Goal: Transaction & Acquisition: Book appointment/travel/reservation

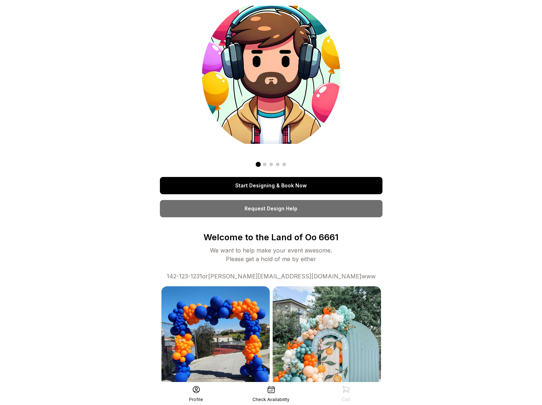
click at [298, 190] on link "Start Designing & Book Now" at bounding box center [271, 185] width 223 height 17
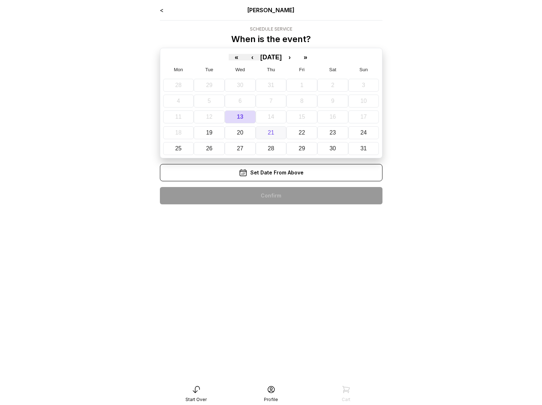
click at [280, 135] on button "21" at bounding box center [271, 132] width 31 height 13
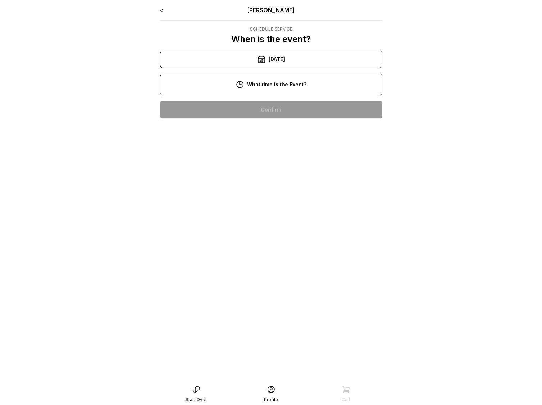
click at [264, 110] on div "10:00 am" at bounding box center [271, 109] width 211 height 17
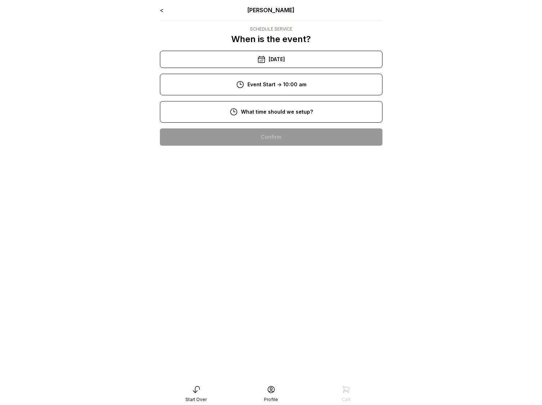
click at [259, 137] on div "8:00 am" at bounding box center [271, 137] width 211 height 17
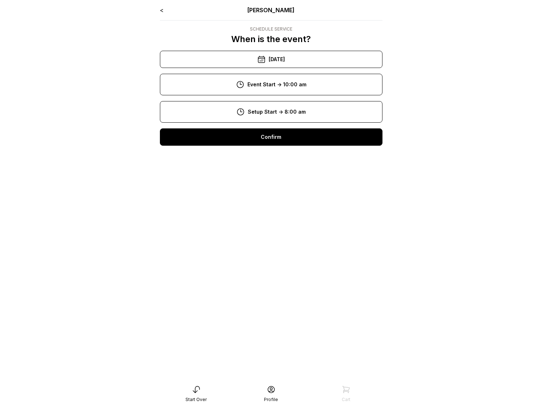
click at [258, 141] on div "Confirm" at bounding box center [271, 137] width 223 height 17
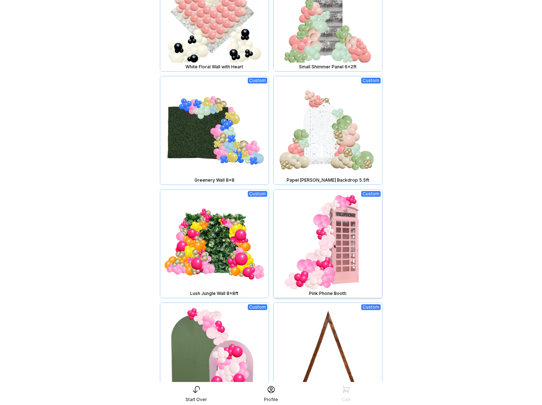
click at [329, 221] on img at bounding box center [328, 244] width 108 height 108
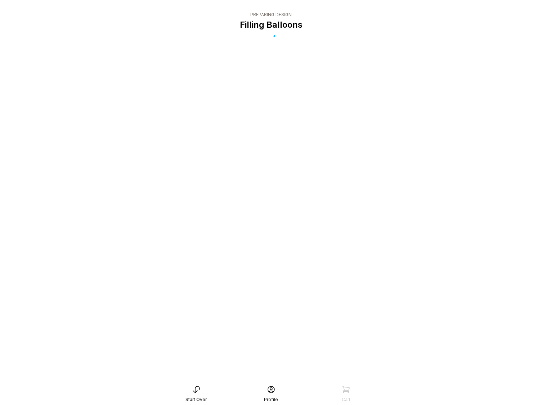
scroll to position [14, 0]
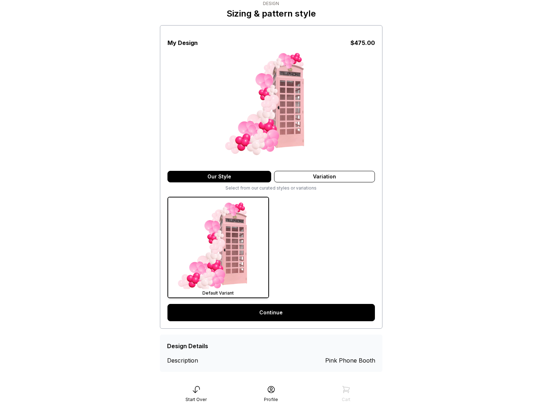
scroll to position [34, 0]
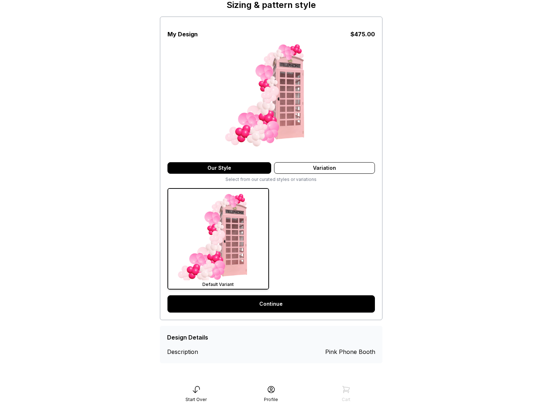
click at [277, 294] on div "My Design $ 475.00 Our Style Variation Select from our curated styles or variat…" at bounding box center [271, 169] width 223 height 304
click at [278, 301] on link "Continue" at bounding box center [270, 304] width 207 height 17
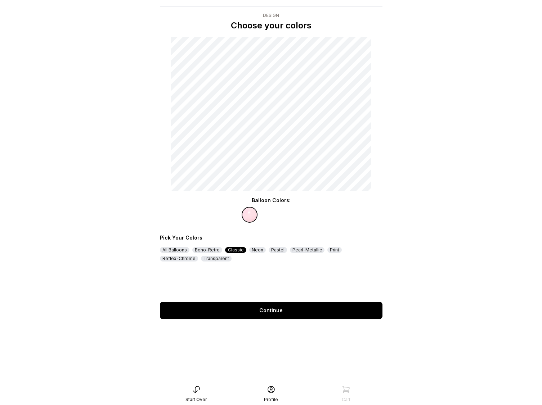
scroll to position [14, 0]
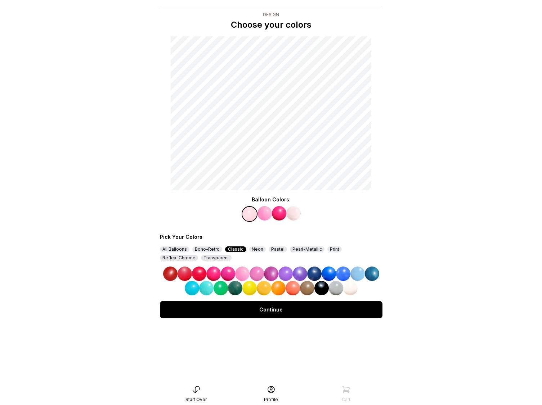
click at [299, 274] on img at bounding box center [300, 274] width 14 height 14
click at [264, 214] on img at bounding box center [264, 213] width 14 height 14
click at [332, 275] on img at bounding box center [329, 274] width 14 height 14
click at [275, 215] on img at bounding box center [279, 213] width 14 height 14
click at [228, 272] on img at bounding box center [228, 274] width 14 height 14
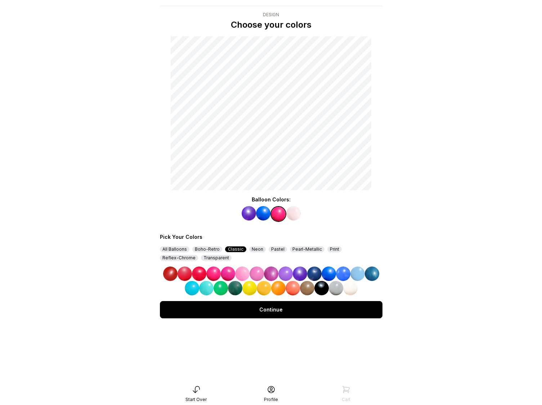
click at [298, 211] on img at bounding box center [293, 213] width 14 height 14
click at [233, 290] on img at bounding box center [235, 288] width 14 height 14
click at [278, 212] on img at bounding box center [277, 213] width 14 height 14
click at [226, 273] on img at bounding box center [228, 274] width 14 height 14
click at [205, 292] on img at bounding box center [206, 288] width 14 height 14
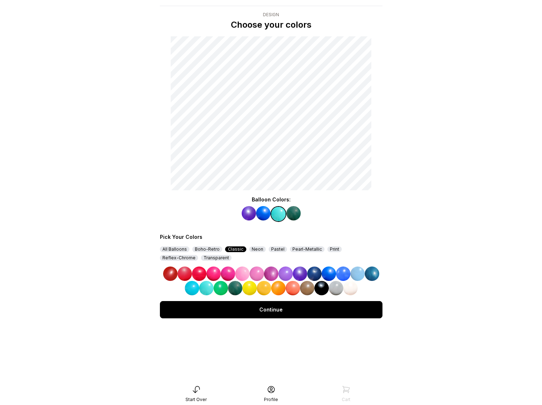
click at [327, 314] on div "Continue" at bounding box center [271, 309] width 223 height 17
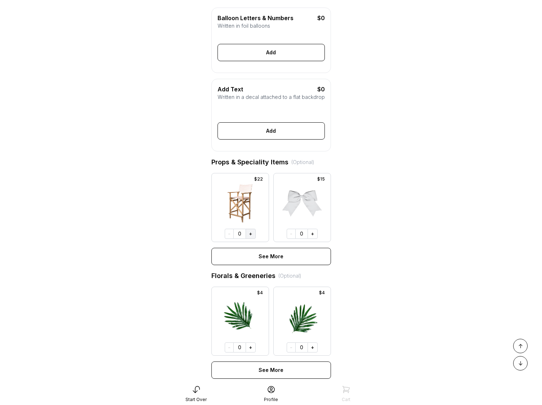
click at [251, 239] on button "+" at bounding box center [251, 234] width 10 height 10
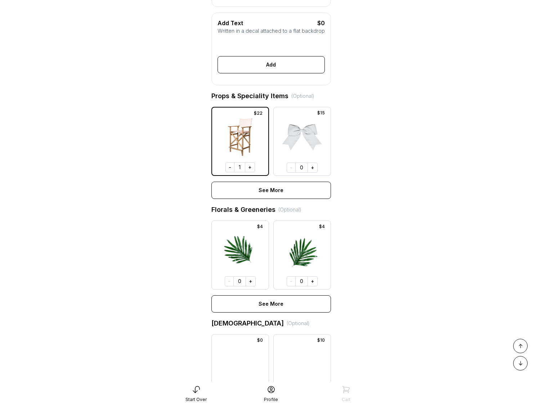
scroll to position [346, 0]
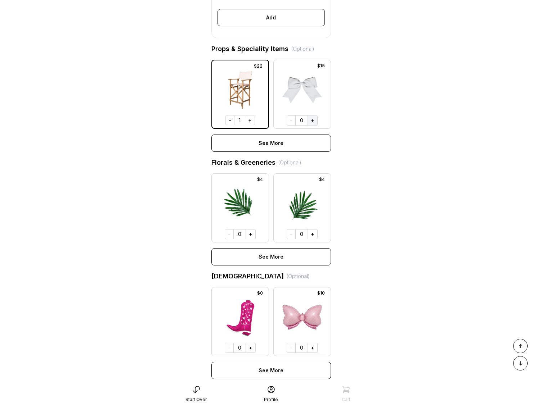
click at [312, 126] on button "+" at bounding box center [312, 121] width 10 height 10
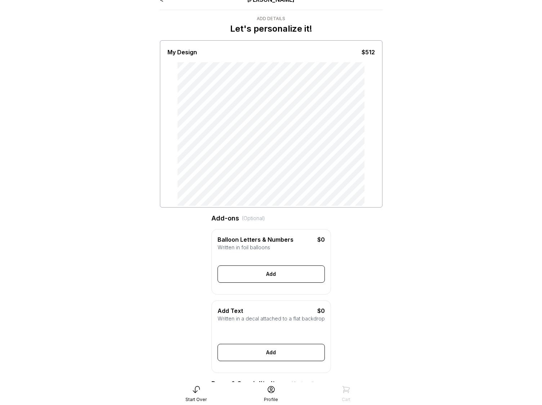
scroll to position [0, 0]
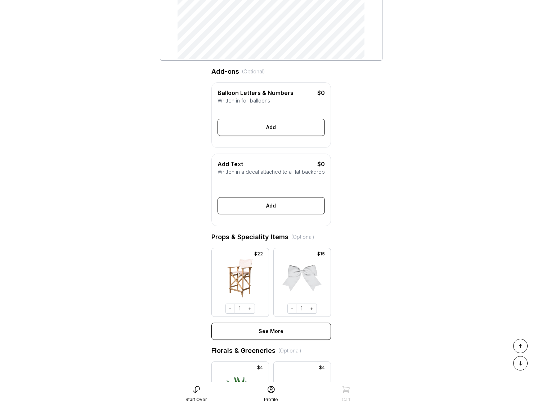
scroll to position [463, 0]
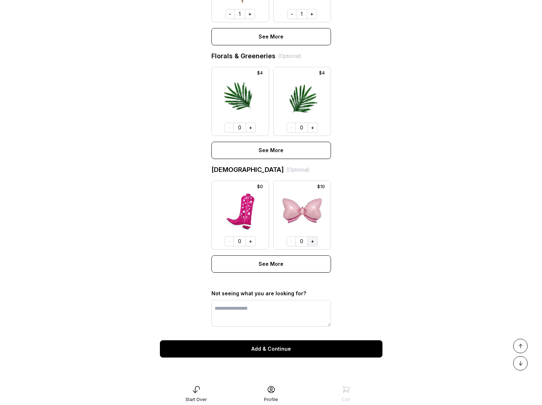
click at [314, 240] on button "+" at bounding box center [312, 242] width 10 height 10
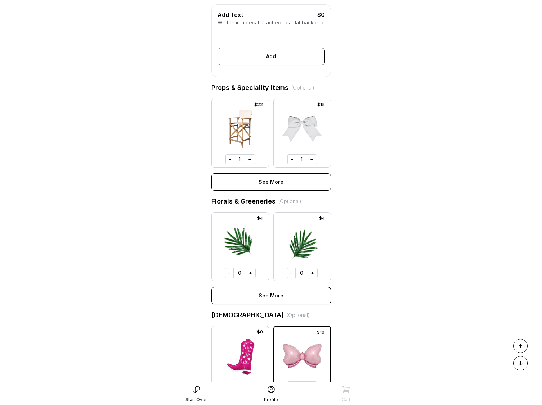
scroll to position [0, 0]
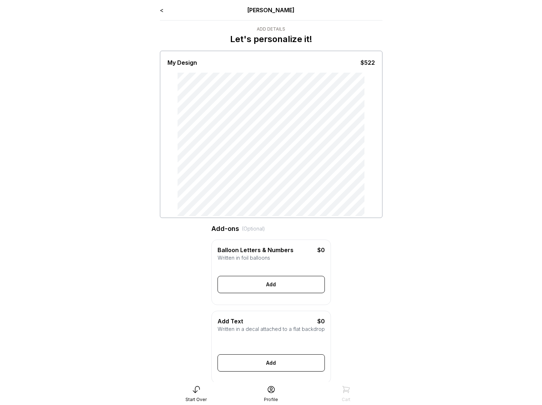
scroll to position [341, 0]
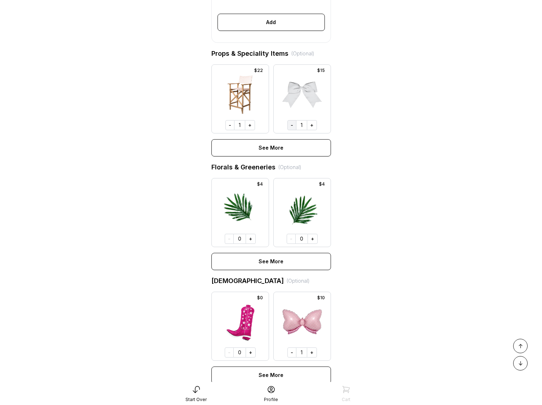
click at [288, 130] on button "-" at bounding box center [291, 125] width 9 height 10
click at [235, 130] on div "1" at bounding box center [239, 125] width 10 height 10
click at [233, 130] on button "-" at bounding box center [229, 125] width 9 height 10
click at [291, 358] on button "-" at bounding box center [291, 353] width 9 height 10
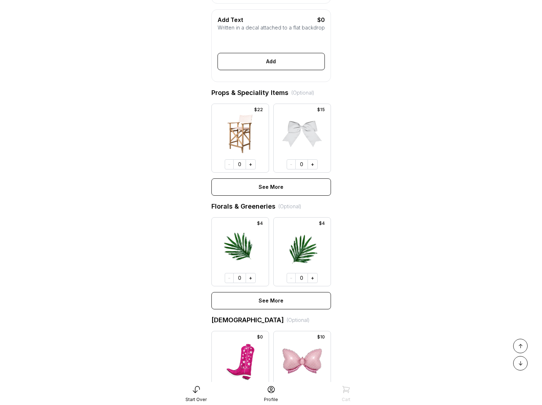
scroll to position [313, 0]
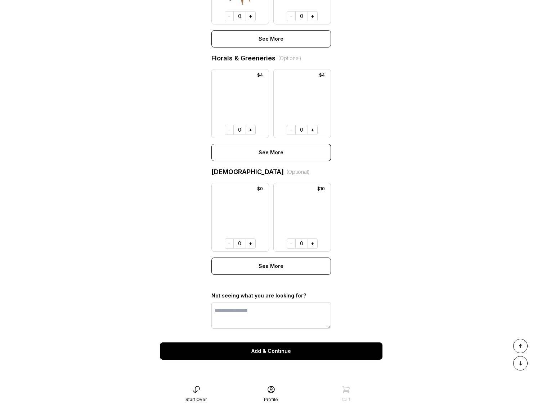
scroll to position [463, 0]
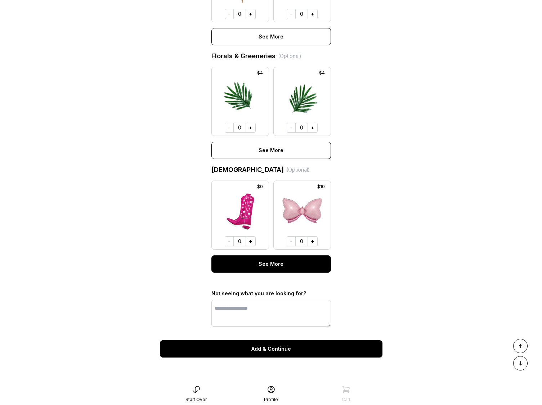
click at [282, 264] on div "See More" at bounding box center [271, 264] width 120 height 17
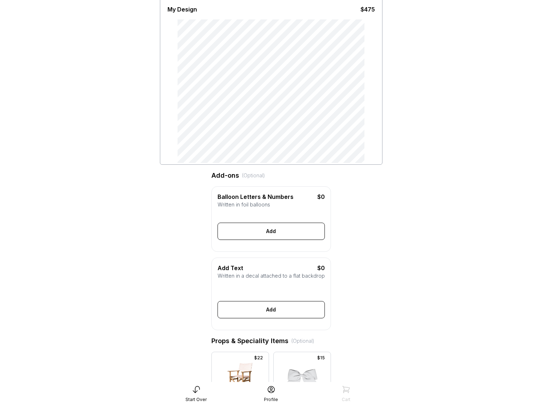
scroll to position [0, 0]
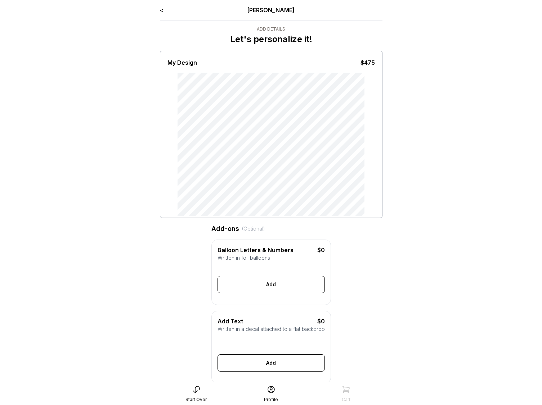
drag, startPoint x: 427, startPoint y: 160, endPoint x: 424, endPoint y: 163, distance: 4.3
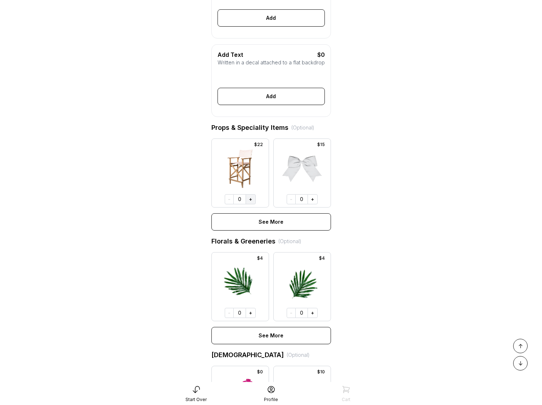
click at [253, 205] on button "+" at bounding box center [251, 199] width 10 height 10
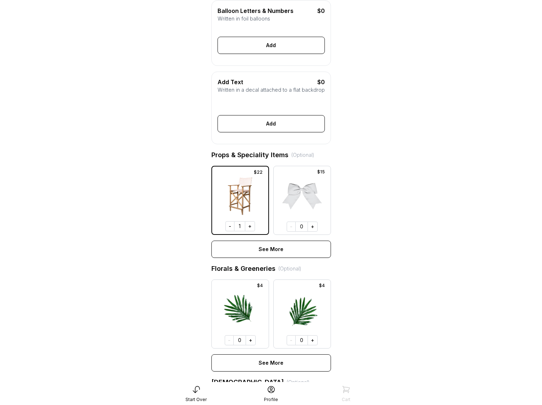
scroll to position [240, 0]
click at [313, 231] on button "+" at bounding box center [312, 226] width 10 height 10
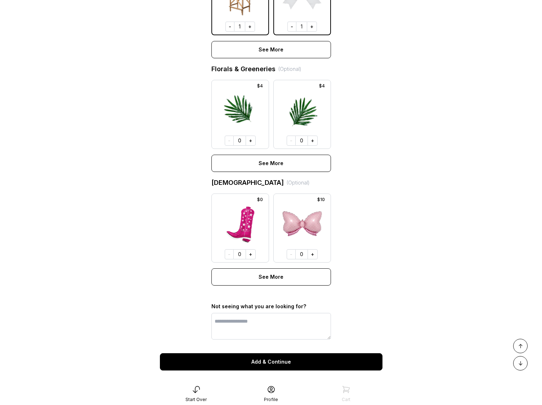
scroll to position [463, 0]
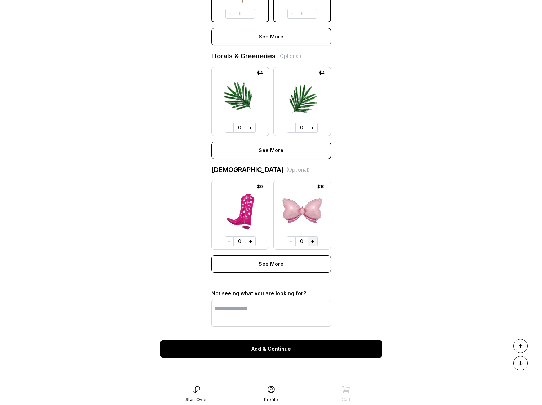
click at [313, 243] on button "+" at bounding box center [312, 242] width 10 height 10
drag, startPoint x: 253, startPoint y: 241, endPoint x: 257, endPoint y: 238, distance: 5.6
click at [253, 241] on button "+" at bounding box center [251, 242] width 10 height 10
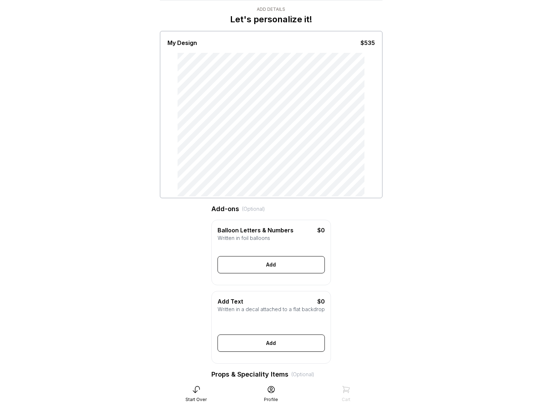
scroll to position [0, 0]
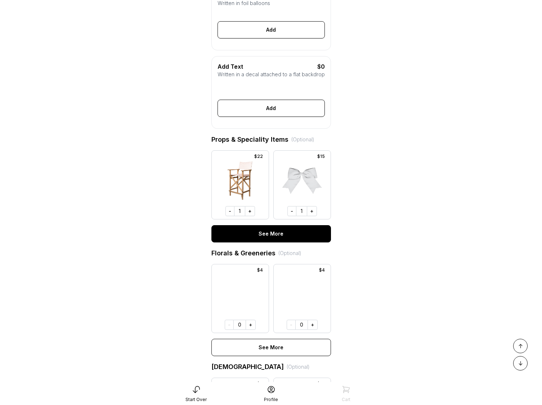
scroll to position [463, 0]
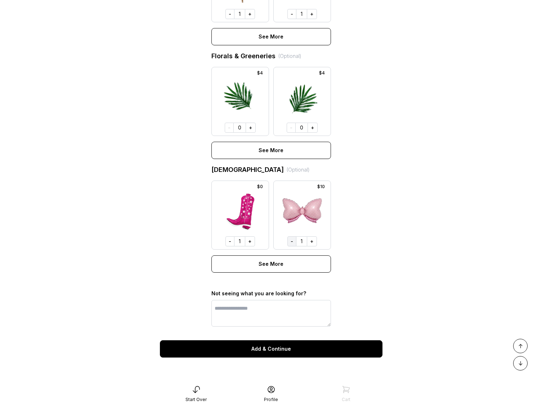
click at [288, 244] on button "-" at bounding box center [291, 242] width 9 height 10
click at [231, 242] on button "-" at bounding box center [229, 242] width 9 height 10
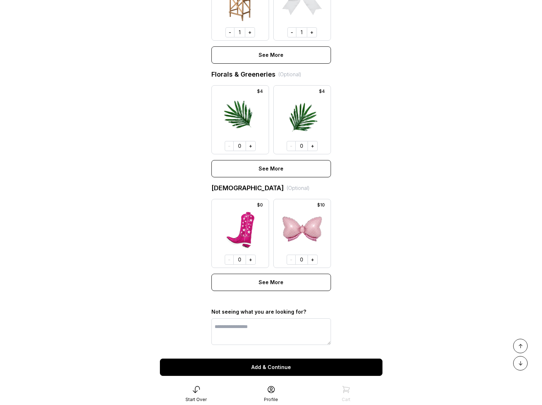
scroll to position [314, 0]
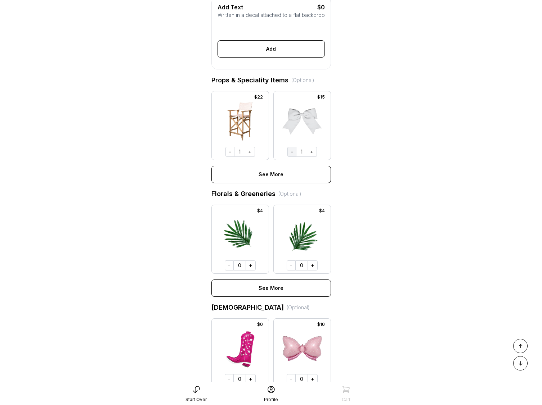
click at [291, 157] on button "-" at bounding box center [291, 152] width 9 height 10
click at [232, 157] on button "-" at bounding box center [229, 152] width 9 height 10
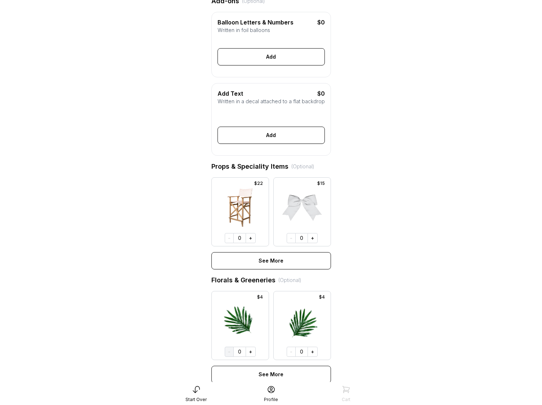
scroll to position [244, 0]
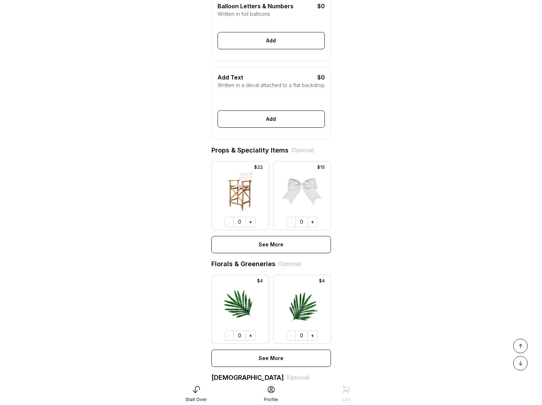
click at [190, 403] on div "Start Over Profile Cart" at bounding box center [271, 394] width 230 height 23
click at [194, 396] on div "Start Over" at bounding box center [196, 394] width 75 height 17
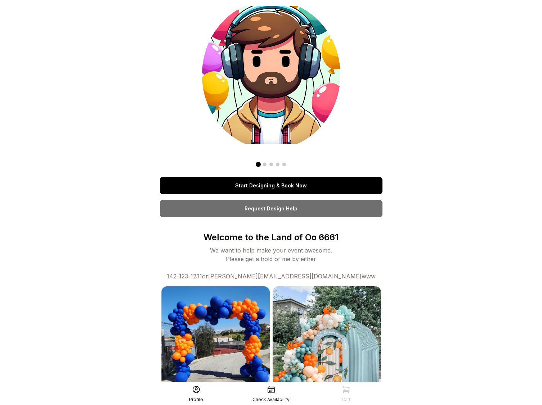
click at [288, 176] on div "Start Designing & Book Now Request Design Help Welcome to the Land of Oo 6661 W…" at bounding box center [271, 270] width 223 height 529
click at [288, 180] on link "Start Designing & Book Now" at bounding box center [271, 185] width 223 height 17
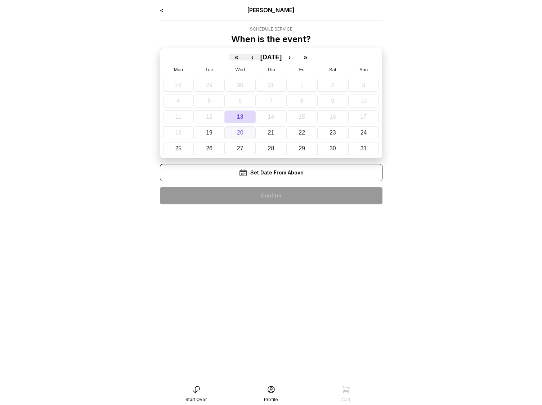
click at [247, 130] on button "20" at bounding box center [240, 132] width 31 height 13
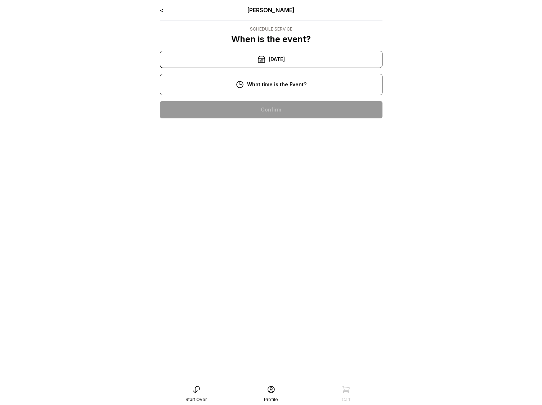
click at [268, 108] on div "10:00 am" at bounding box center [271, 109] width 211 height 17
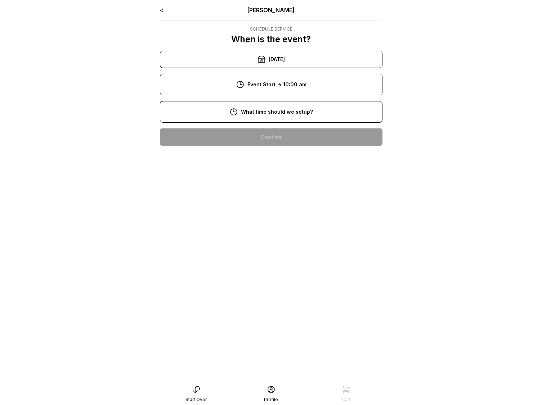
click at [270, 140] on div "8:00 am" at bounding box center [271, 137] width 211 height 17
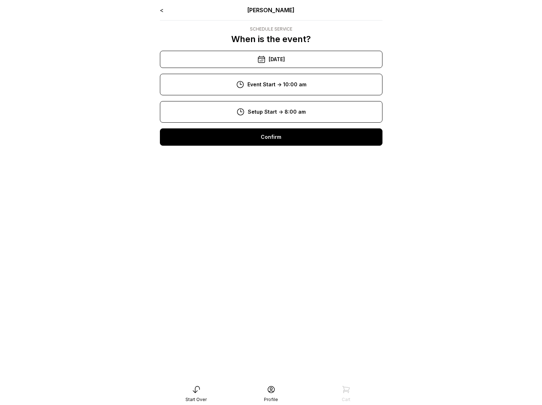
click at [271, 143] on div "Confirm" at bounding box center [271, 137] width 223 height 17
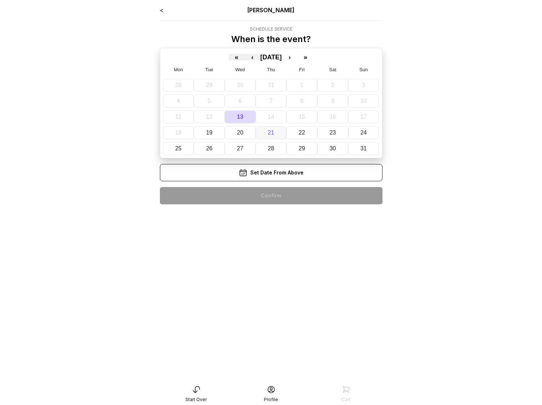
click at [268, 130] on button "21" at bounding box center [271, 132] width 31 height 13
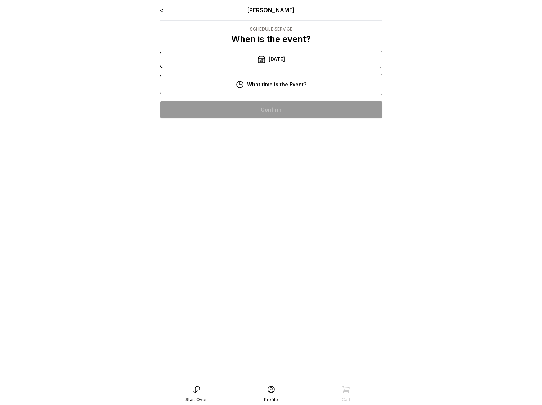
click at [269, 112] on div "10:00 am" at bounding box center [271, 109] width 211 height 17
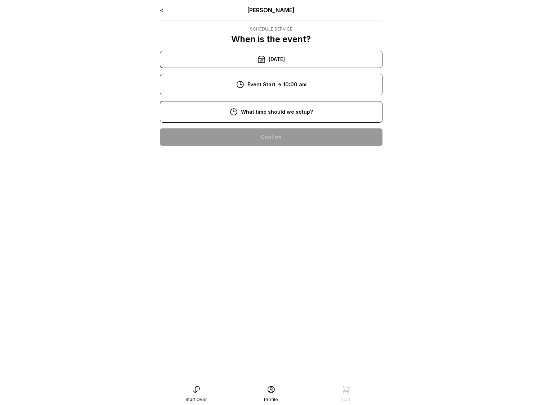
click at [287, 138] on div "8:00 am" at bounding box center [271, 137] width 211 height 17
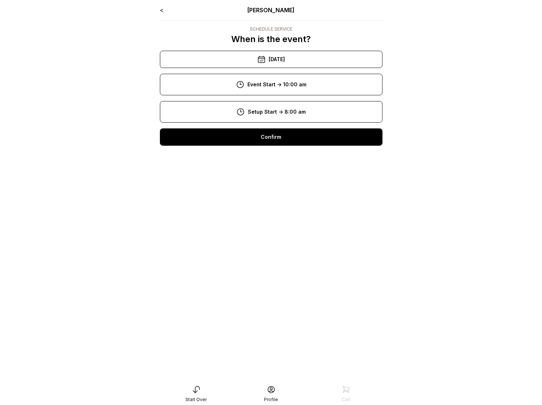
click at [291, 140] on div "Confirm" at bounding box center [271, 137] width 223 height 17
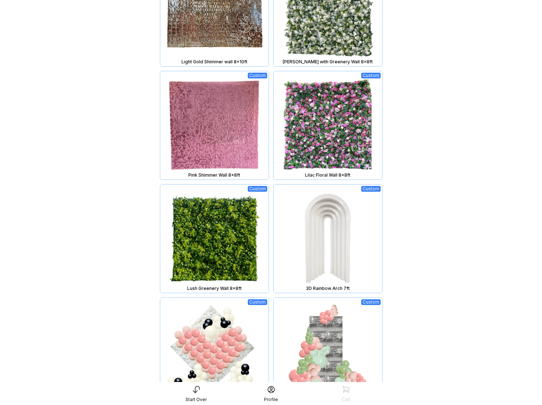
scroll to position [616, 0]
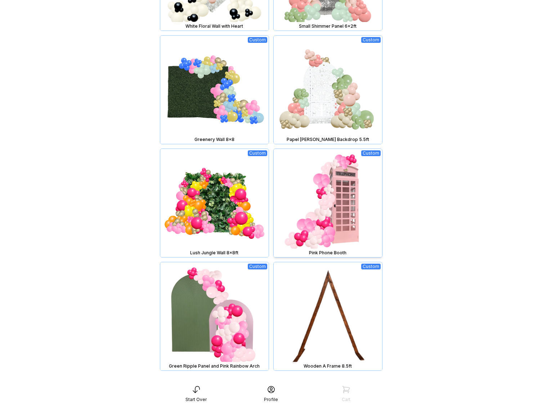
click at [350, 204] on img at bounding box center [328, 203] width 108 height 108
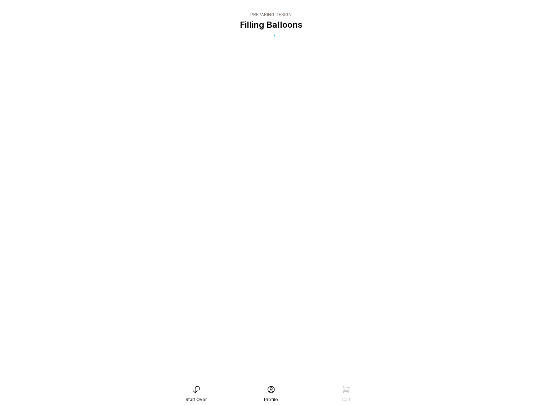
scroll to position [14, 0]
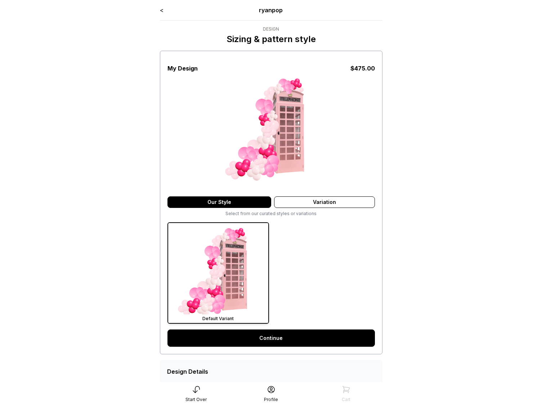
click at [286, 336] on link "Continue" at bounding box center [270, 338] width 207 height 17
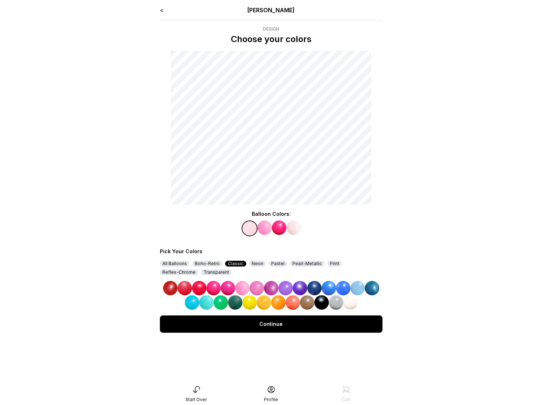
click at [323, 286] on img at bounding box center [329, 288] width 14 height 14
click at [274, 323] on div "Continue" at bounding box center [271, 324] width 223 height 17
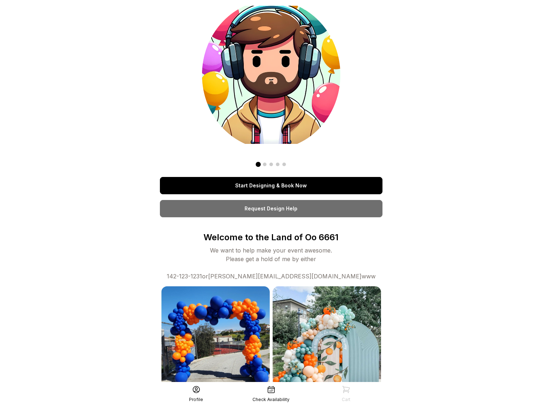
click at [294, 180] on link "Start Designing & Book Now" at bounding box center [271, 185] width 223 height 17
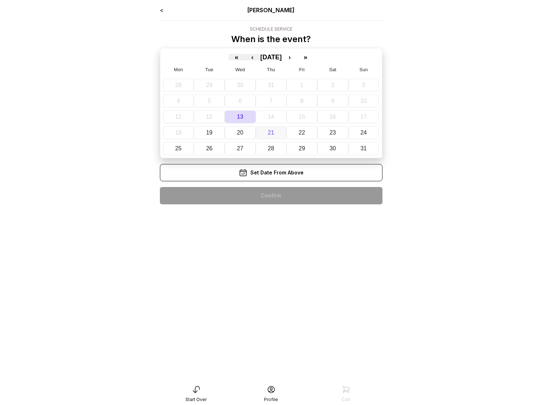
click at [265, 139] on button "21" at bounding box center [271, 132] width 31 height 13
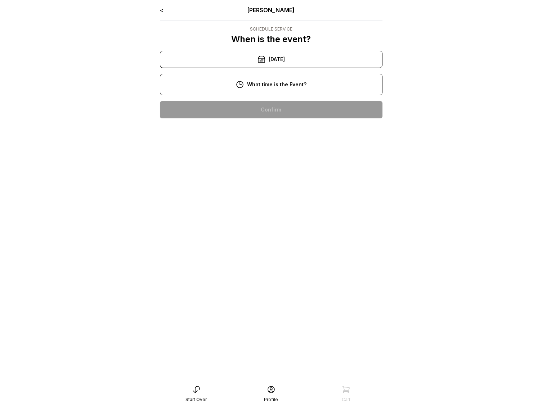
click at [276, 107] on div "10:00 am" at bounding box center [271, 109] width 211 height 17
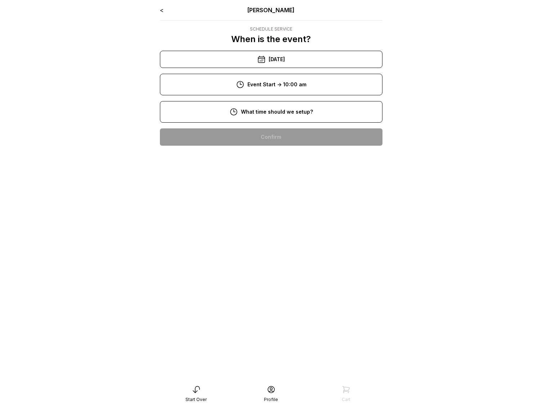
click at [278, 137] on div "8:00 am" at bounding box center [271, 137] width 211 height 17
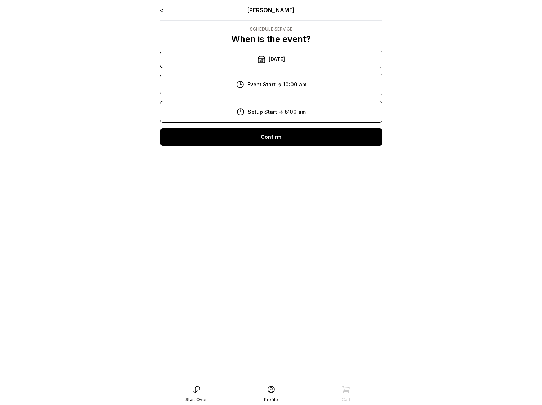
click at [281, 141] on div "Confirm" at bounding box center [271, 137] width 223 height 17
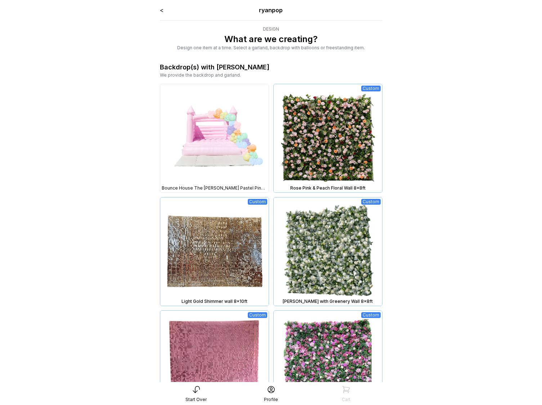
click at [237, 115] on img at bounding box center [214, 138] width 108 height 108
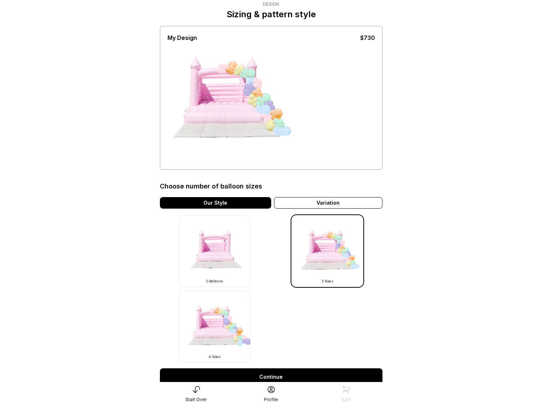
scroll to position [96, 0]
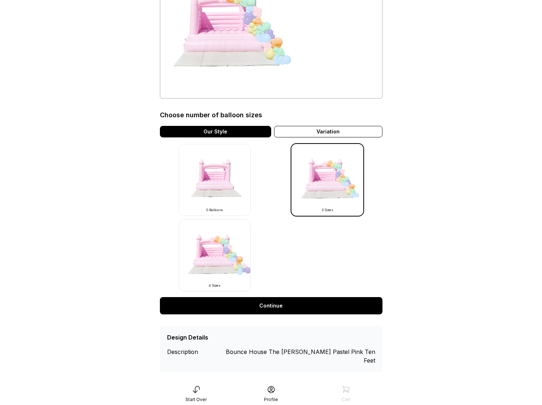
click at [303, 307] on link "Continue" at bounding box center [271, 305] width 223 height 17
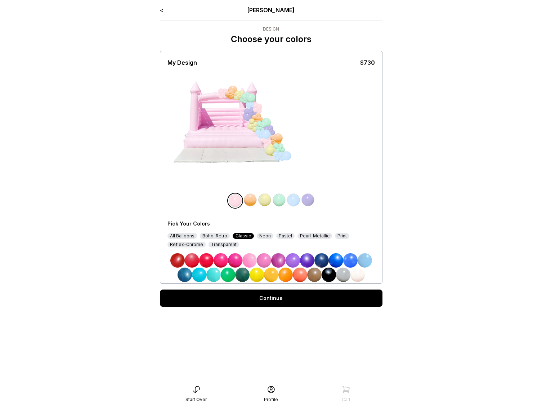
click at [275, 302] on link "Continue" at bounding box center [271, 298] width 223 height 17
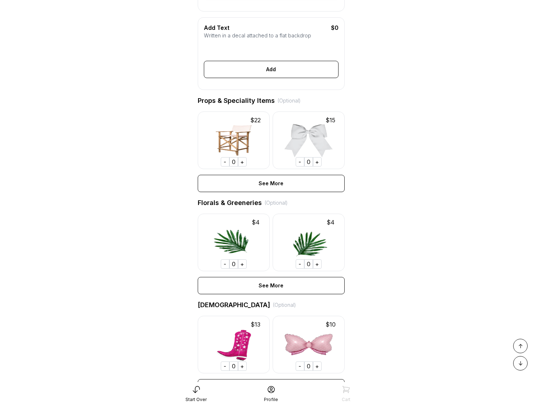
scroll to position [340, 0]
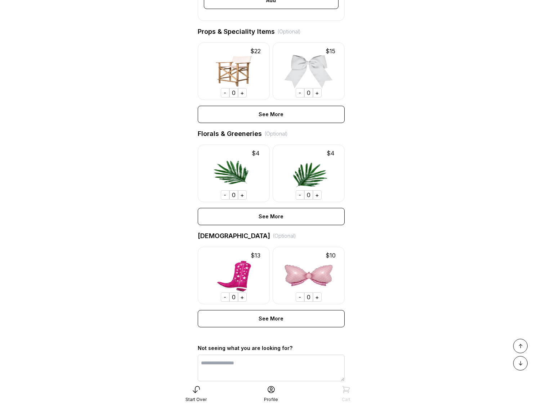
click at [245, 200] on div "+" at bounding box center [242, 194] width 9 height 9
click at [316, 200] on div "+" at bounding box center [317, 194] width 9 height 9
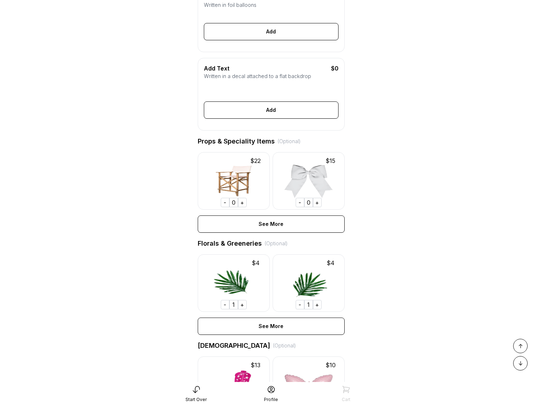
scroll to position [0, 0]
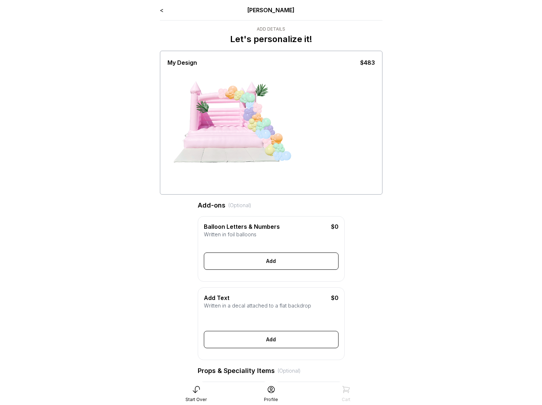
drag, startPoint x: 205, startPoint y: 109, endPoint x: 317, endPoint y: 73, distance: 118.2
click at [320, 72] on div at bounding box center [270, 130] width 207 height 126
drag, startPoint x: 196, startPoint y: 105, endPoint x: 179, endPoint y: 84, distance: 27.2
click at [172, 77] on div at bounding box center [270, 130] width 207 height 126
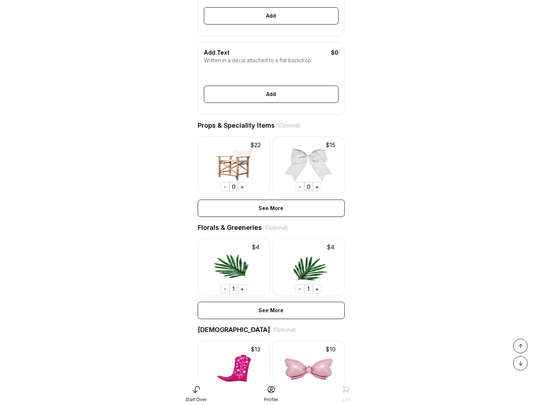
scroll to position [405, 0]
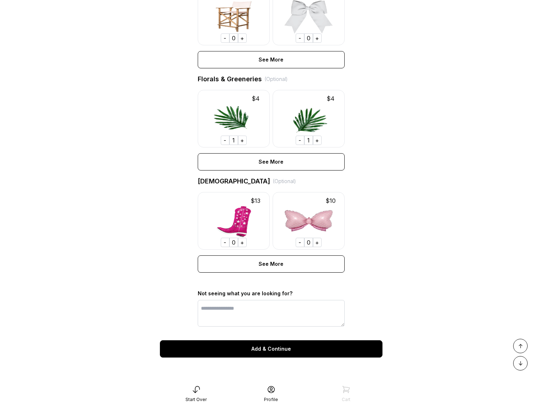
click at [243, 242] on div "+" at bounding box center [242, 242] width 9 height 9
click at [321, 241] on div "+" at bounding box center [317, 242] width 9 height 9
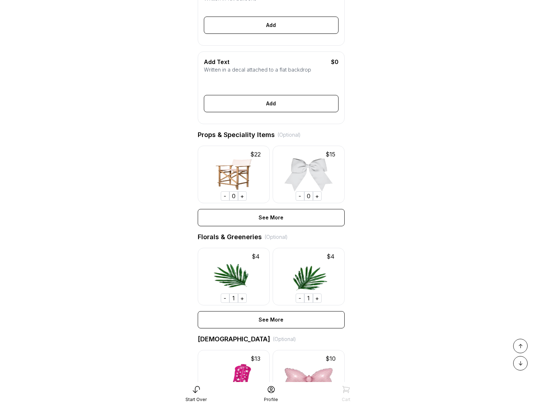
scroll to position [0, 0]
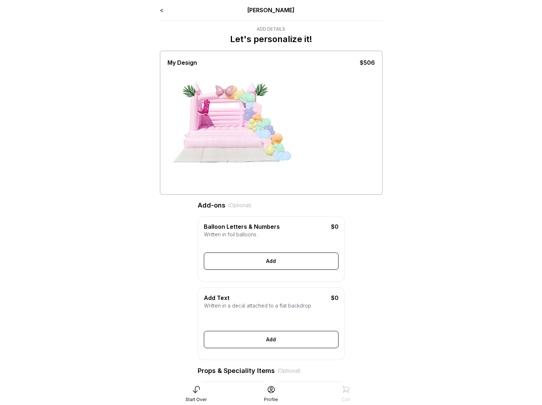
drag, startPoint x: 204, startPoint y: 107, endPoint x: 246, endPoint y: 75, distance: 52.6
click at [246, 75] on div at bounding box center [270, 130] width 207 height 126
drag, startPoint x: 225, startPoint y: 88, endPoint x: 218, endPoint y: 83, distance: 8.3
click at [218, 83] on div at bounding box center [221, 88] width 18 height 18
drag, startPoint x: 201, startPoint y: 111, endPoint x: 158, endPoint y: 204, distance: 102.3
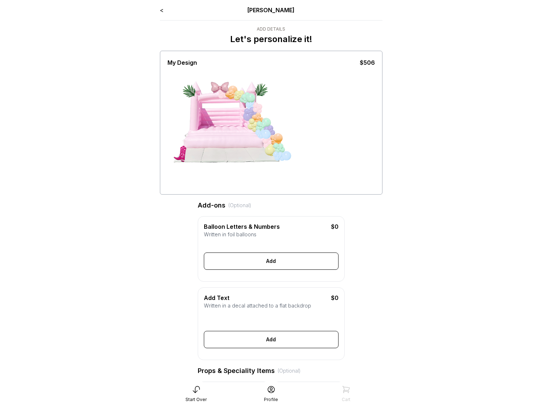
click at [157, 204] on div "< Ryan Pop Add Details Let's personalize it! My Design $506 Add-ons (Optional) …" at bounding box center [271, 392] width 234 height 785
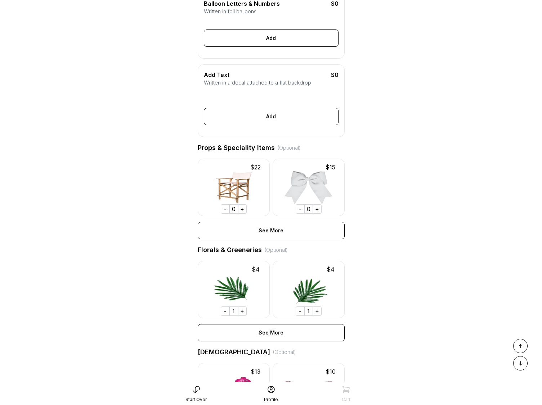
scroll to position [245, 0]
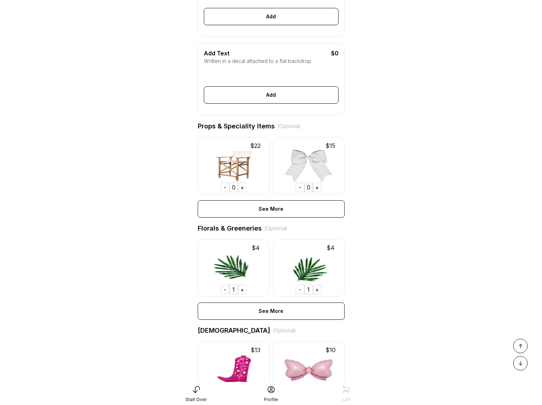
click at [243, 192] on div "+" at bounding box center [242, 187] width 9 height 9
click at [321, 192] on div "+" at bounding box center [317, 187] width 9 height 9
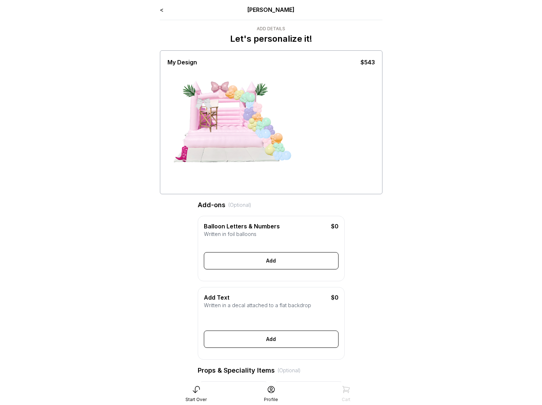
scroll to position [0, 0]
drag, startPoint x: 211, startPoint y: 120, endPoint x: 242, endPoint y: 157, distance: 48.6
click at [242, 158] on div at bounding box center [221, 130] width 54 height 63
drag, startPoint x: 203, startPoint y: 102, endPoint x: 235, endPoint y: 89, distance: 34.5
click at [235, 99] on div at bounding box center [221, 130] width 54 height 63
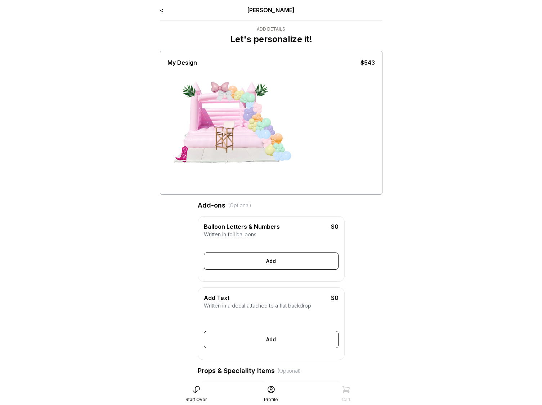
drag, startPoint x: 216, startPoint y: 94, endPoint x: 226, endPoint y: 94, distance: 9.7
click at [226, 94] on div at bounding box center [225, 99] width 18 height 18
click at [160, 9] on link "<" at bounding box center [162, 9] width 4 height 7
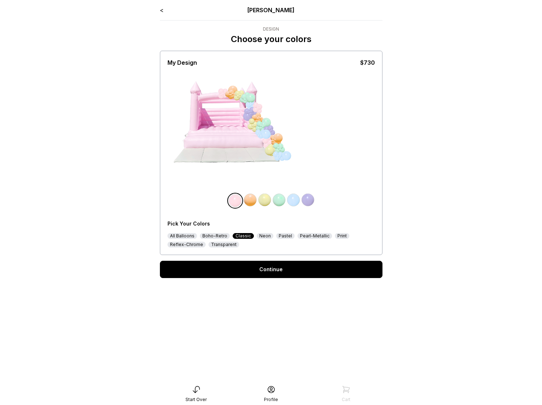
click at [161, 10] on link "<" at bounding box center [162, 9] width 4 height 7
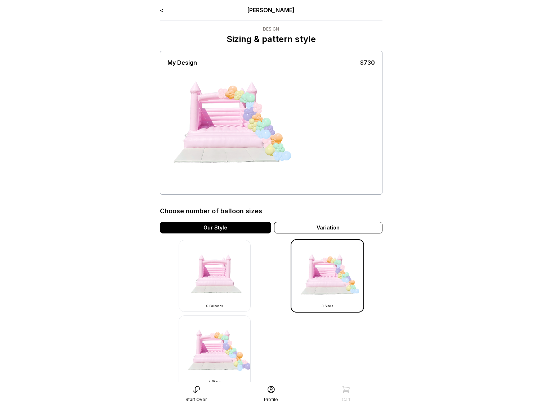
click at [163, 10] on link "<" at bounding box center [162, 9] width 4 height 7
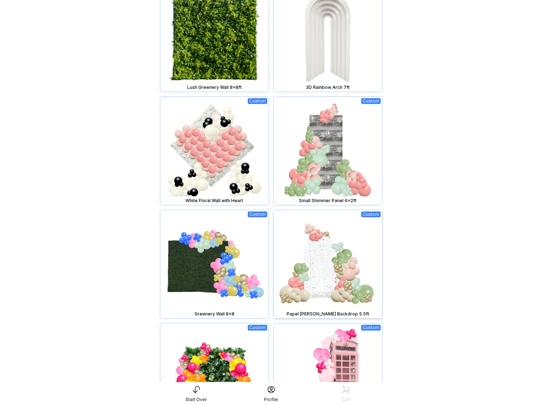
scroll to position [440, 0]
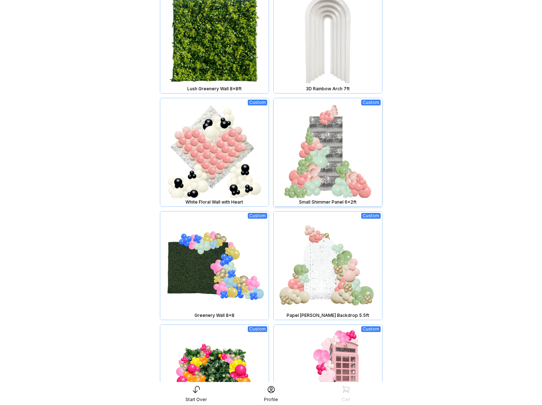
click at [316, 177] on img at bounding box center [328, 152] width 108 height 108
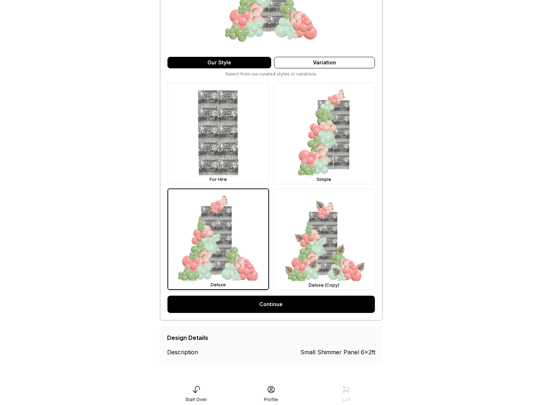
scroll to position [140, 0]
click at [295, 309] on link "Continue" at bounding box center [270, 304] width 207 height 17
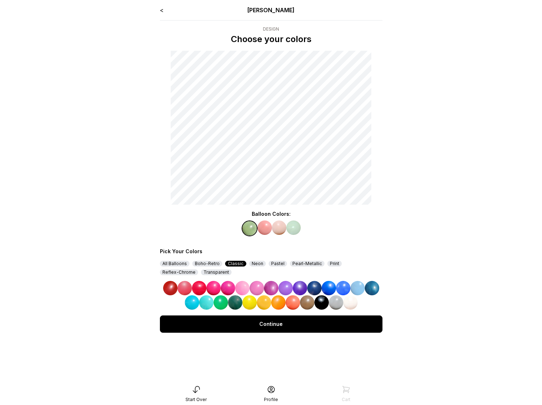
click at [189, 284] on img at bounding box center [185, 288] width 14 height 14
click at [265, 228] on img at bounding box center [264, 228] width 14 height 14
click at [271, 294] on img at bounding box center [271, 288] width 14 height 14
click at [278, 226] on img at bounding box center [279, 228] width 14 height 14
click at [296, 286] on img at bounding box center [300, 288] width 14 height 14
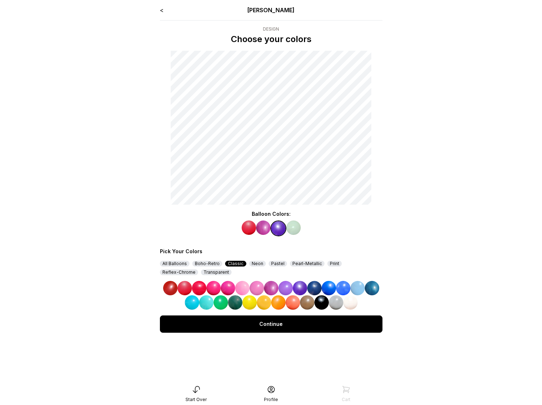
click at [295, 227] on img at bounding box center [293, 228] width 14 height 14
click at [322, 288] on img at bounding box center [329, 288] width 14 height 14
click at [289, 332] on div "Continue" at bounding box center [271, 324] width 223 height 17
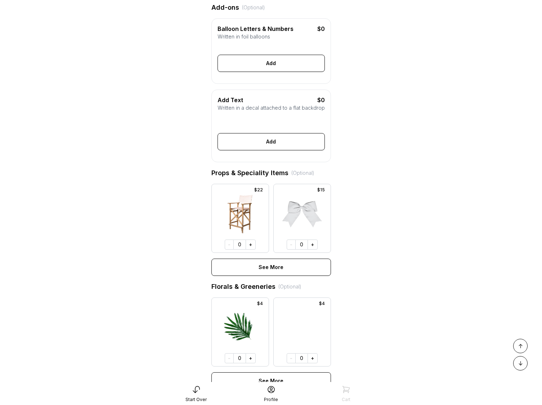
scroll to position [239, 0]
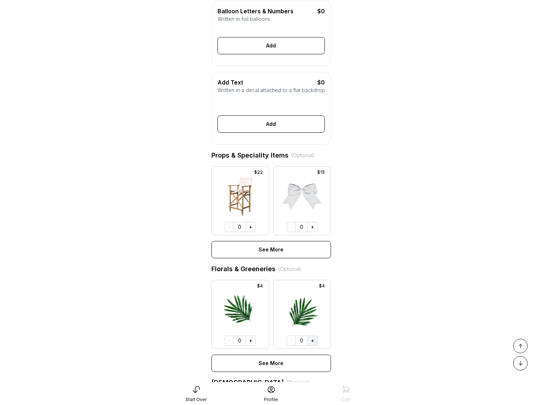
click at [313, 346] on button "+" at bounding box center [312, 341] width 10 height 10
click at [254, 346] on button "+" at bounding box center [251, 341] width 10 height 10
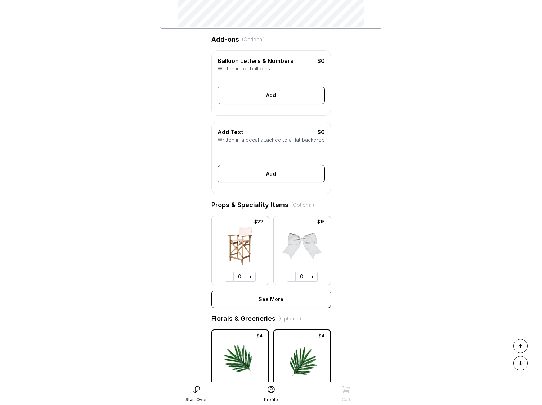
scroll to position [0, 0]
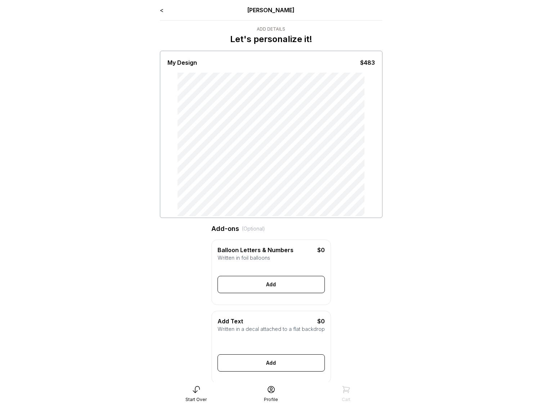
click at [196, 394] on div "Start Over" at bounding box center [196, 394] width 75 height 17
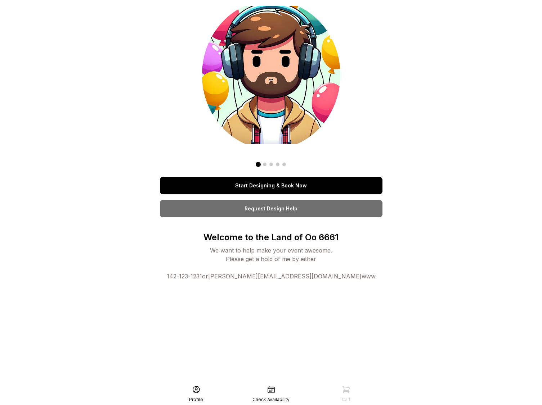
click at [277, 188] on link "Start Designing & Book Now" at bounding box center [271, 185] width 223 height 17
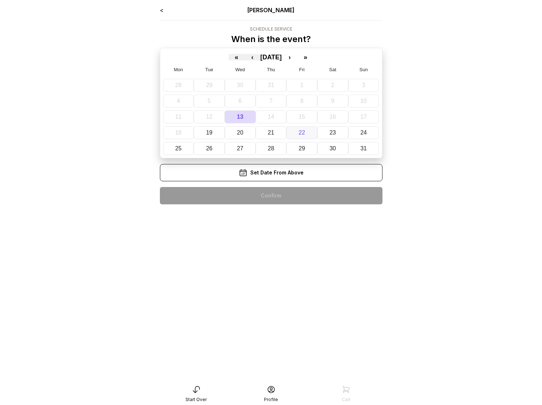
click at [306, 134] on button "22" at bounding box center [301, 132] width 31 height 13
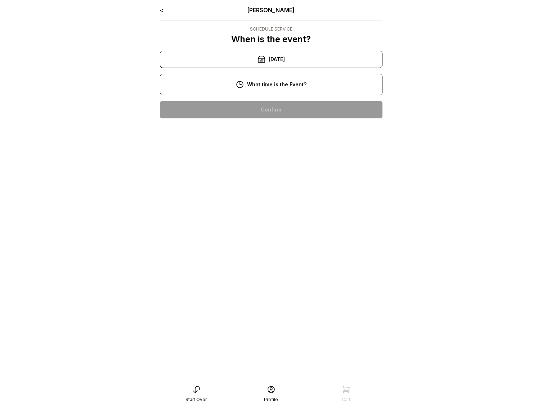
click at [285, 106] on div "10:00 am" at bounding box center [271, 109] width 211 height 17
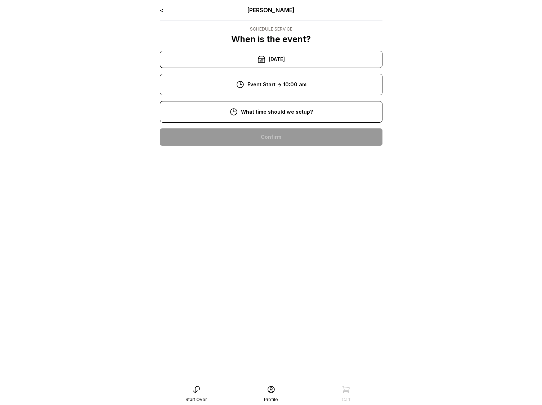
click at [287, 135] on div "8:00 am" at bounding box center [271, 137] width 211 height 17
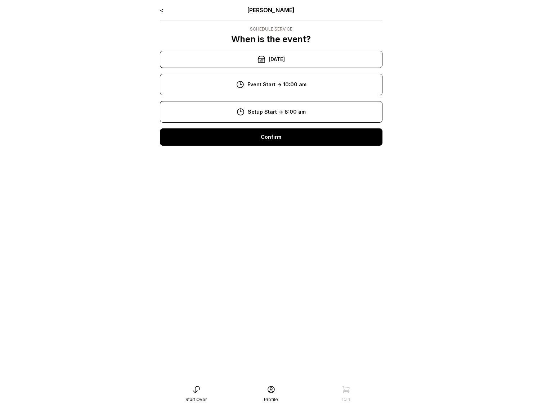
click at [286, 147] on div "< Ryan Pop Schedule Service When is the event? « ‹ August 2025 › » Mon Tue Wed …" at bounding box center [271, 79] width 223 height 146
click at [283, 139] on div "Confirm" at bounding box center [271, 137] width 223 height 17
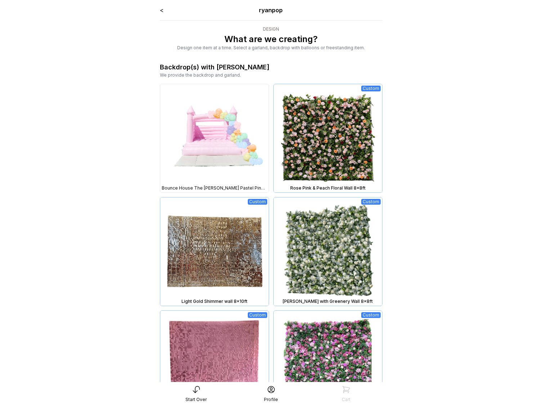
click at [180, 143] on img at bounding box center [214, 138] width 108 height 108
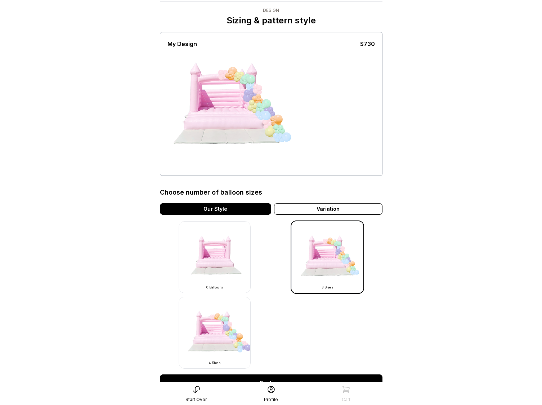
scroll to position [96, 0]
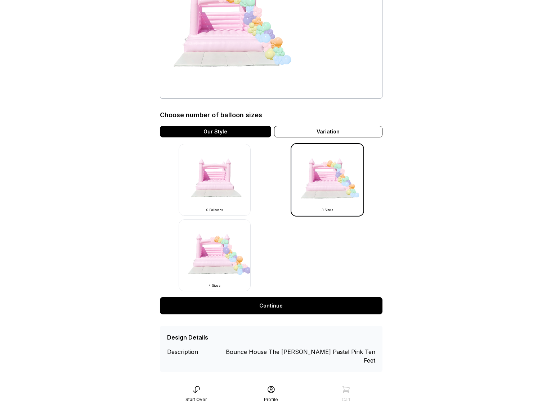
click at [267, 305] on link "Continue" at bounding box center [271, 305] width 223 height 17
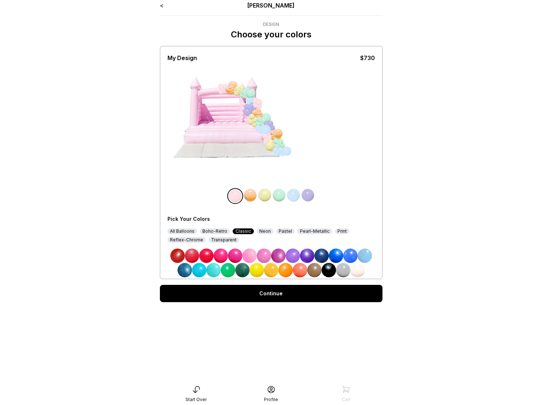
scroll to position [14, 0]
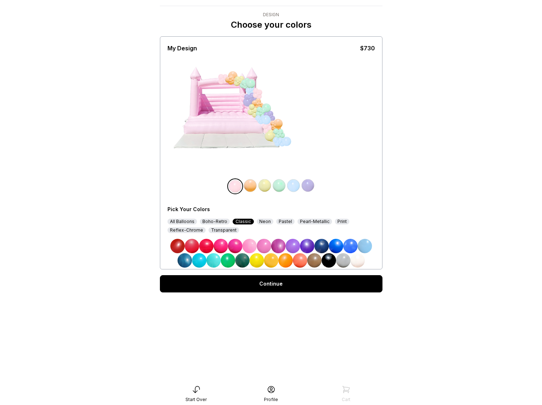
click at [265, 284] on link "Continue" at bounding box center [271, 283] width 223 height 17
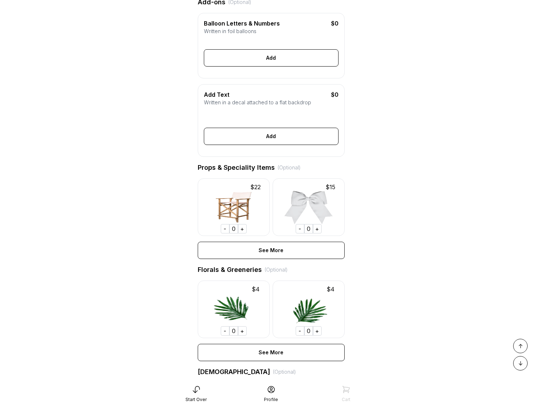
scroll to position [205, 0]
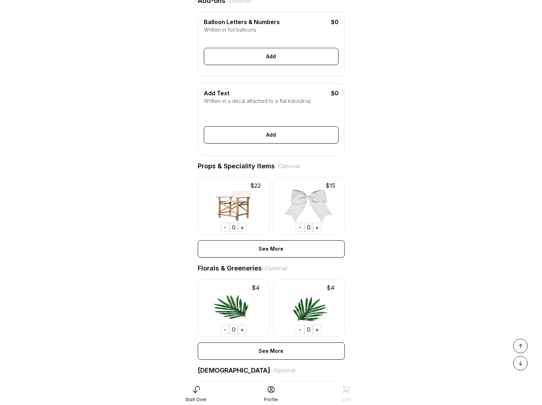
click at [241, 232] on div "+" at bounding box center [242, 227] width 9 height 9
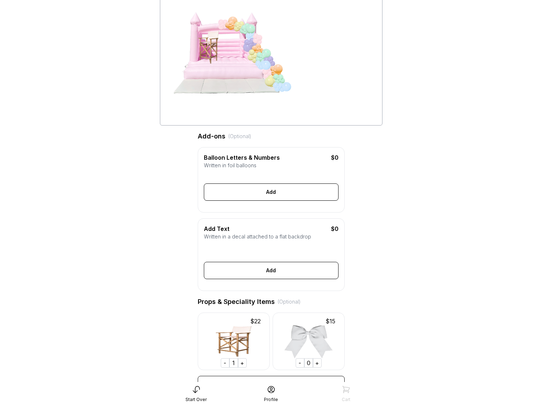
scroll to position [347, 0]
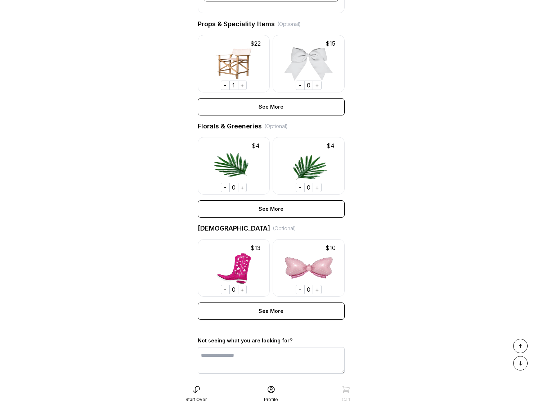
click at [319, 192] on div "+" at bounding box center [317, 187] width 9 height 9
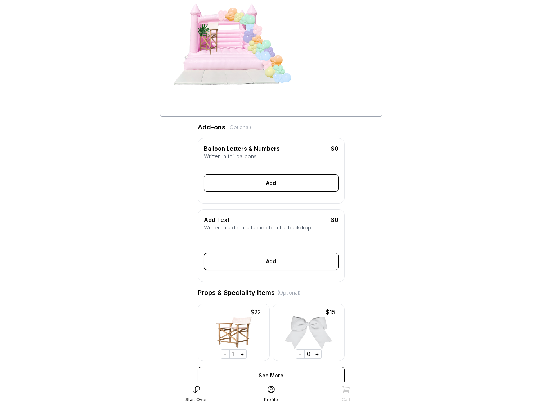
scroll to position [0, 0]
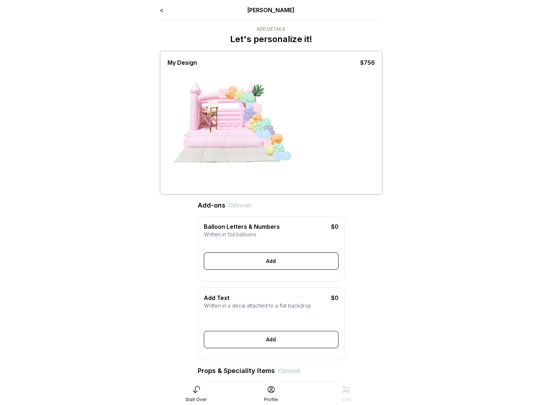
drag, startPoint x: 209, startPoint y: 115, endPoint x: 317, endPoint y: 81, distance: 113.4
click at [317, 80] on div at bounding box center [270, 130] width 207 height 126
drag, startPoint x: 205, startPoint y: 117, endPoint x: 243, endPoint y: 166, distance: 62.2
click at [243, 162] on div at bounding box center [221, 130] width 54 height 63
